Goal: Information Seeking & Learning: Find specific fact

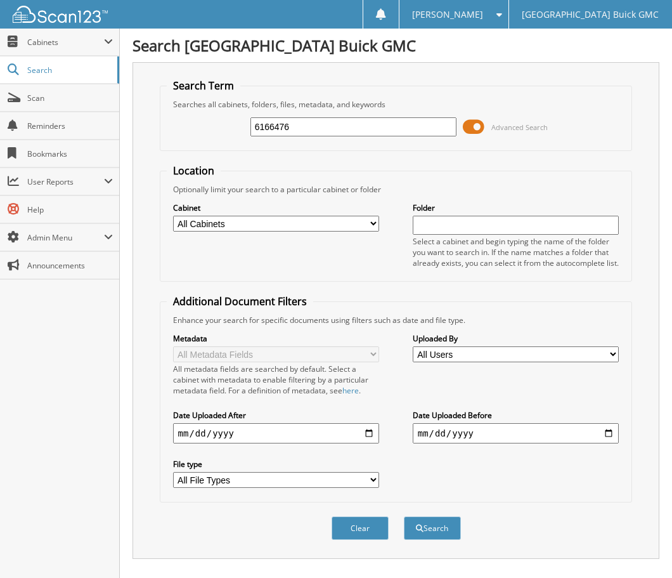
drag, startPoint x: 295, startPoint y: 130, endPoint x: 235, endPoint y: 135, distance: 60.4
click at [235, 135] on div "6166476 Advanced Search" at bounding box center [396, 127] width 459 height 34
type input "6163165"
click at [404, 516] on button "Search" at bounding box center [432, 527] width 57 height 23
drag, startPoint x: 308, startPoint y: 123, endPoint x: 200, endPoint y: 138, distance: 109.4
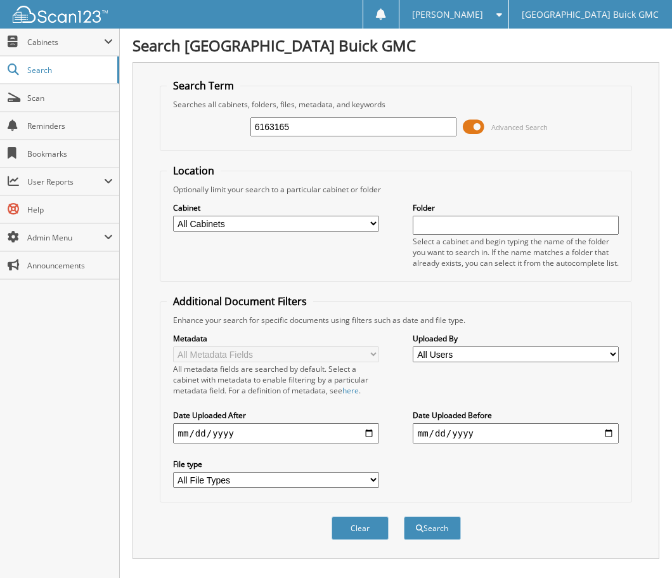
click at [199, 136] on div "6163165 Advanced Search" at bounding box center [396, 127] width 459 height 34
type input "6163667"
click at [404, 516] on button "Search" at bounding box center [432, 527] width 57 height 23
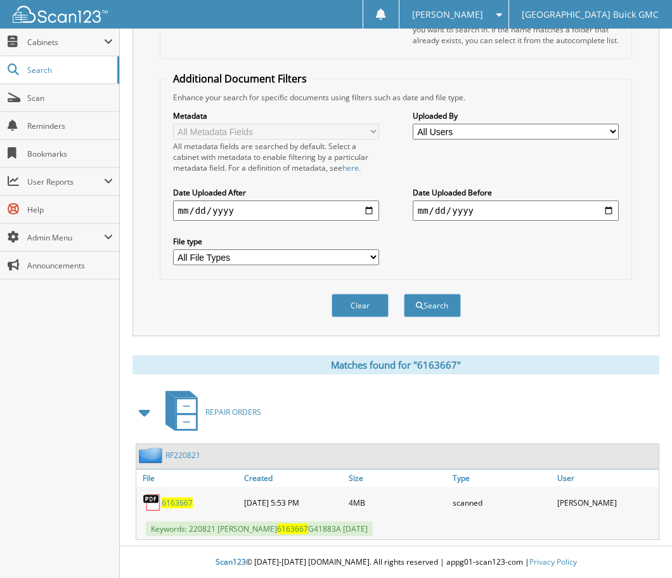
click at [169, 507] on span "6163667" at bounding box center [177, 502] width 31 height 11
